Goal: Transaction & Acquisition: Purchase product/service

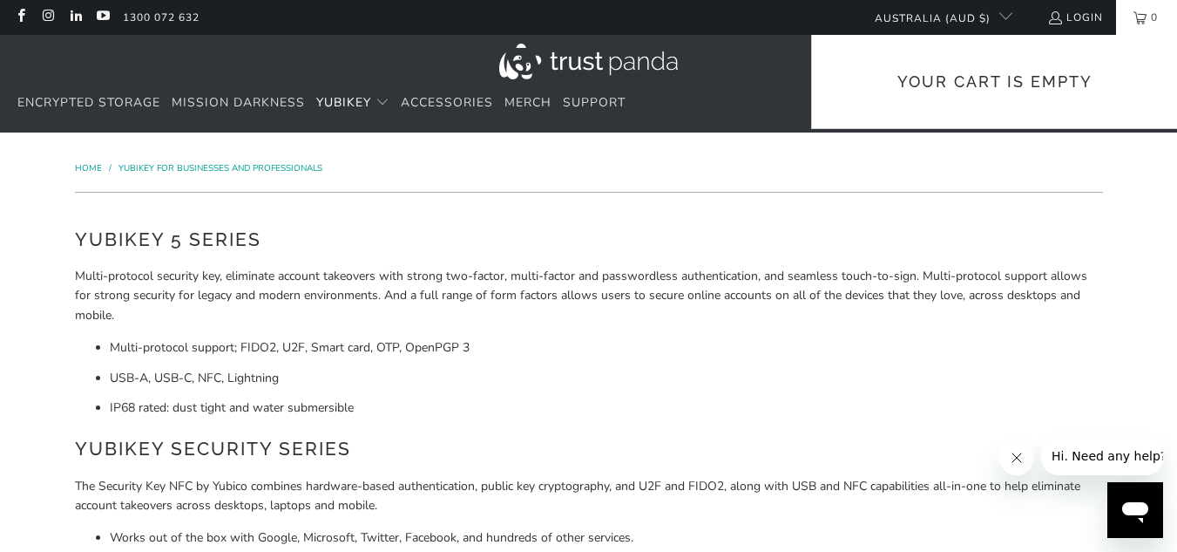
drag, startPoint x: 1182, startPoint y: 24, endPoint x: 1153, endPoint y: -61, distance: 89.6
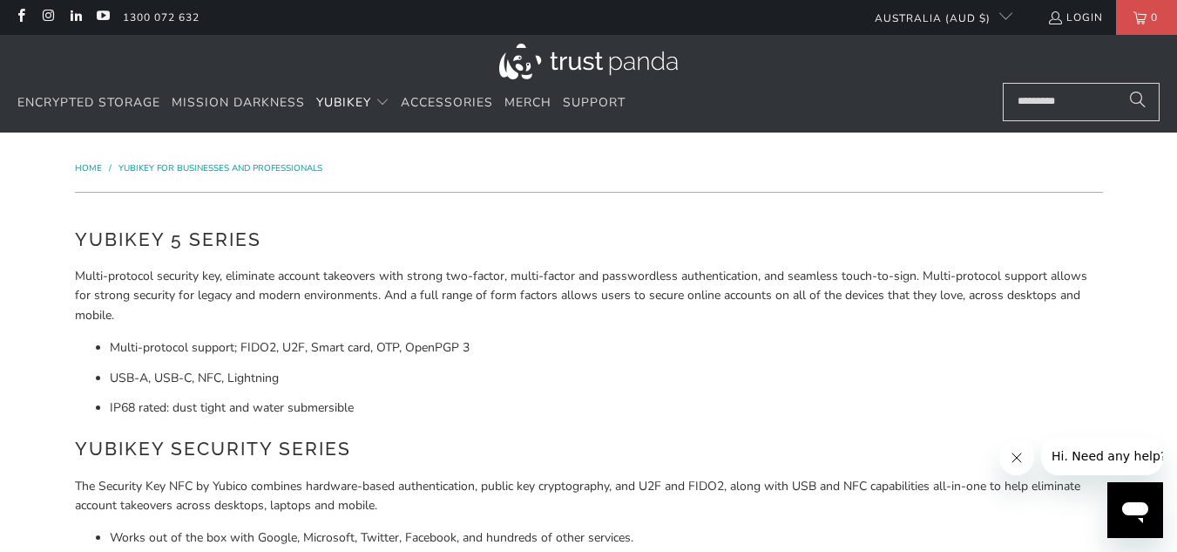
click at [640, 51] on img at bounding box center [588, 62] width 179 height 36
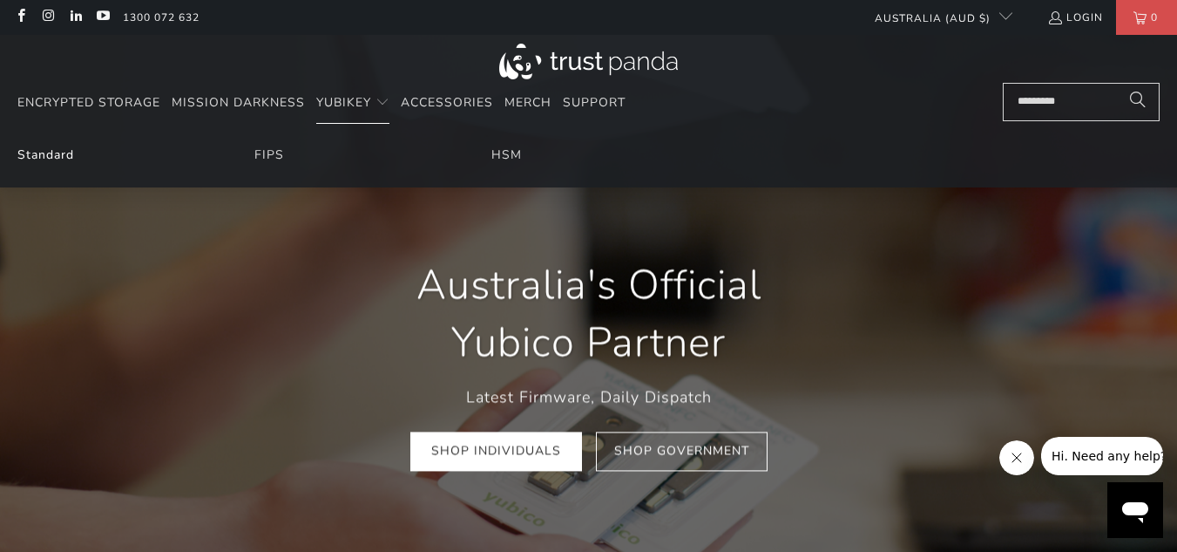
click at [46, 158] on link "Standard" at bounding box center [45, 154] width 57 height 17
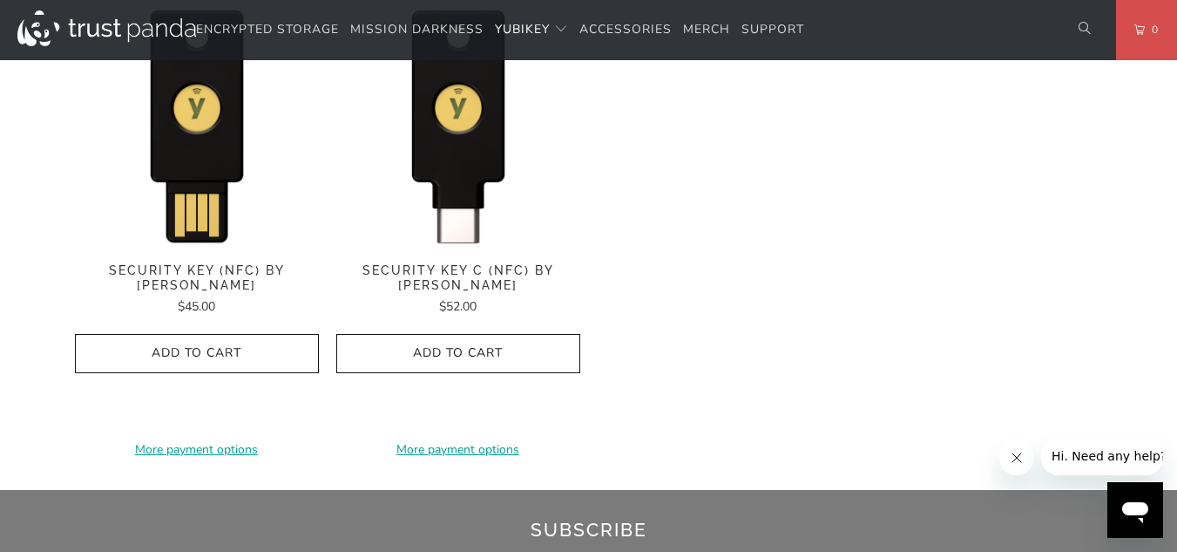
scroll to position [1880, 0]
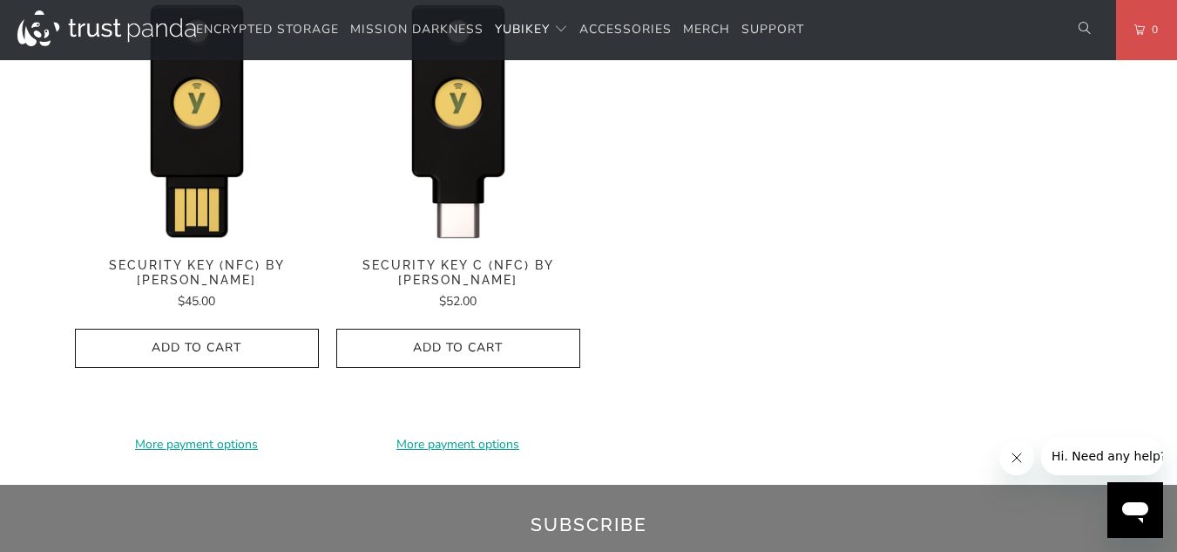
drag, startPoint x: 1181, startPoint y: 60, endPoint x: 1188, endPoint y: 390, distance: 330.3
click at [449, 139] on img at bounding box center [458, 119] width 244 height 244
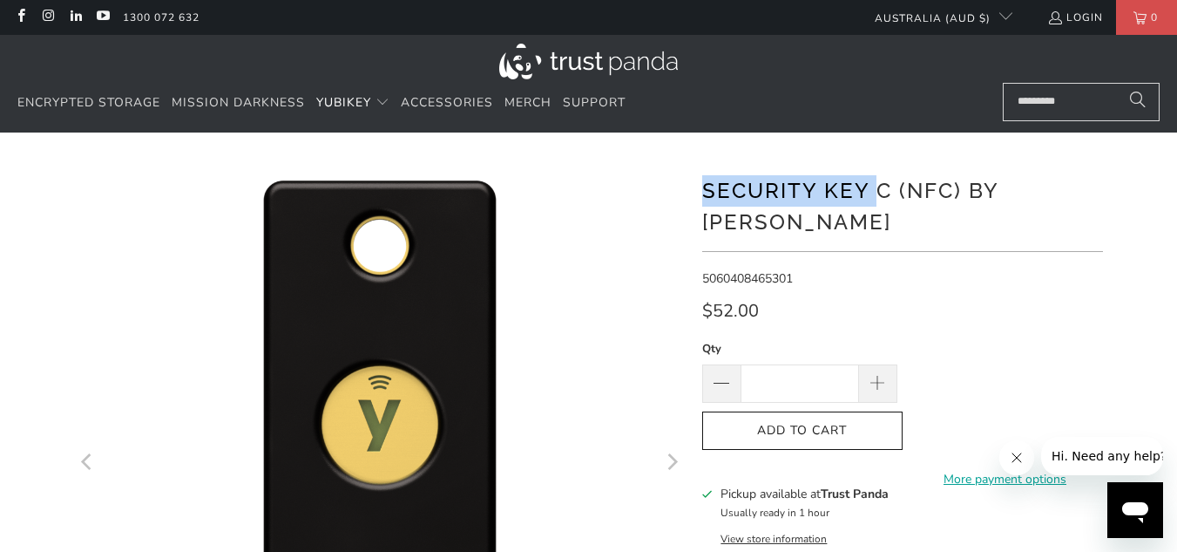
drag, startPoint x: 705, startPoint y: 192, endPoint x: 882, endPoint y: 201, distance: 177.1
click at [882, 201] on h1 "Security Key C (NFC) by [PERSON_NAME]" at bounding box center [902, 205] width 401 height 66
